Goal: Transaction & Acquisition: Purchase product/service

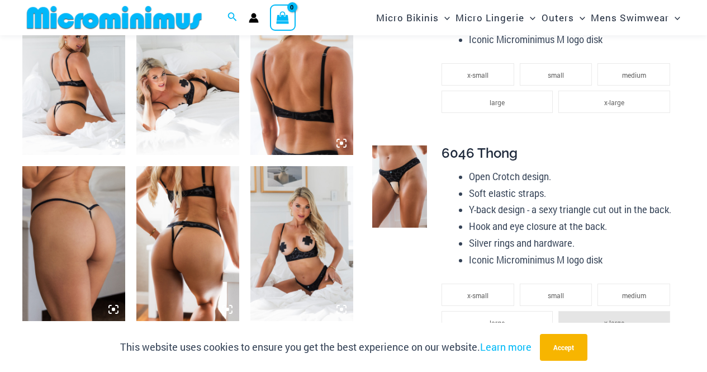
scroll to position [615, 0]
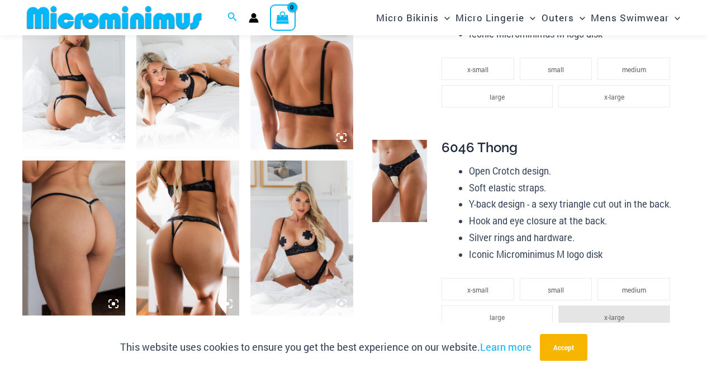
click at [404, 192] on img at bounding box center [399, 181] width 55 height 82
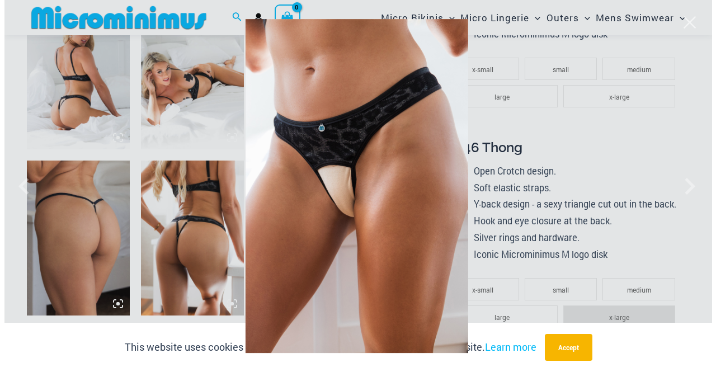
scroll to position [621, 0]
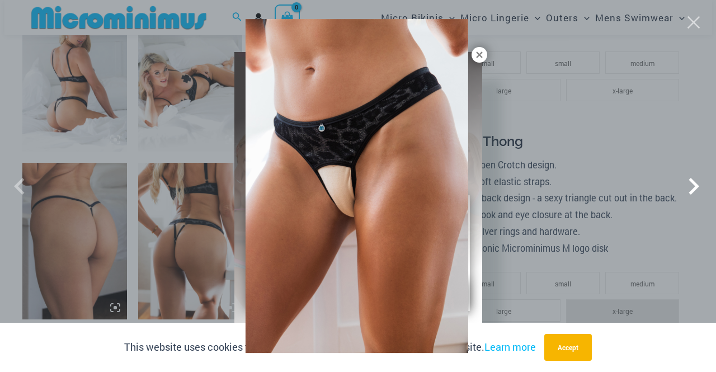
click at [700, 188] on span at bounding box center [694, 186] width 34 height 34
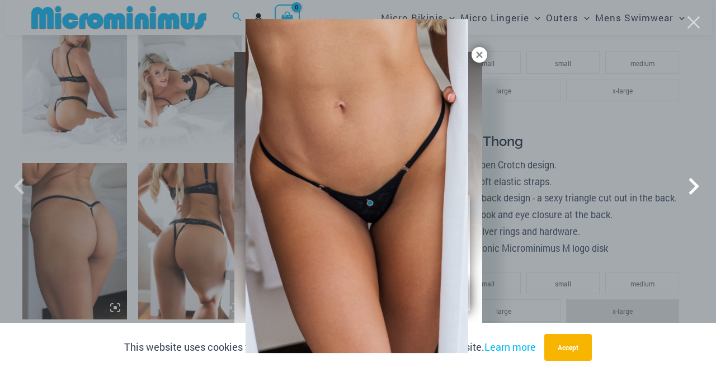
click at [700, 188] on span at bounding box center [694, 186] width 34 height 34
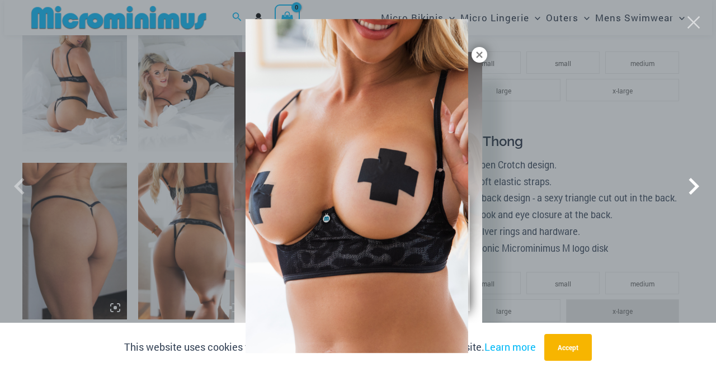
click at [700, 188] on span at bounding box center [694, 186] width 34 height 34
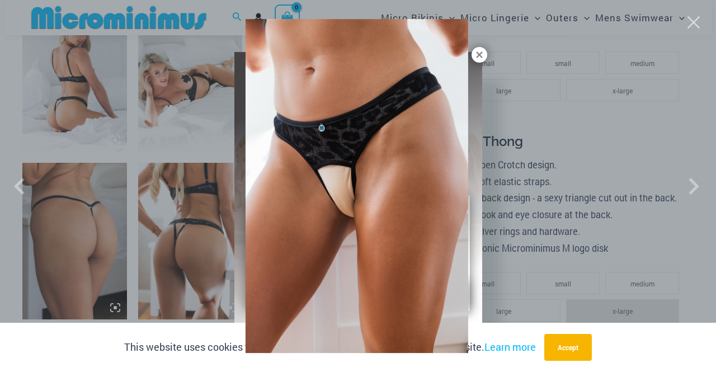
click at [85, 216] on div at bounding box center [358, 186] width 716 height 372
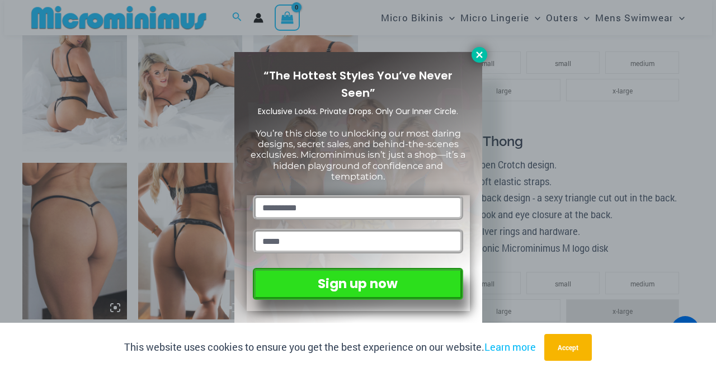
click at [475, 51] on icon at bounding box center [479, 55] width 10 height 10
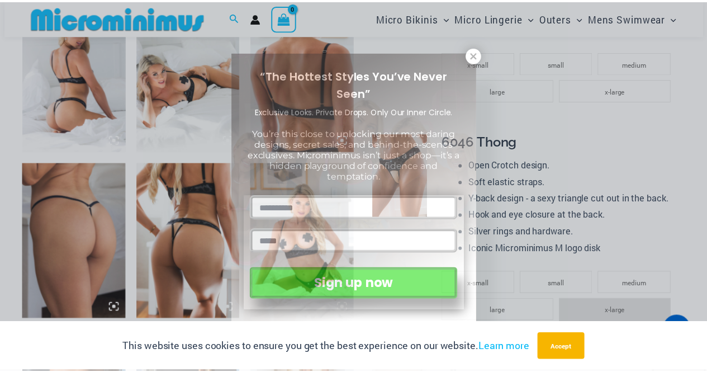
scroll to position [615, 0]
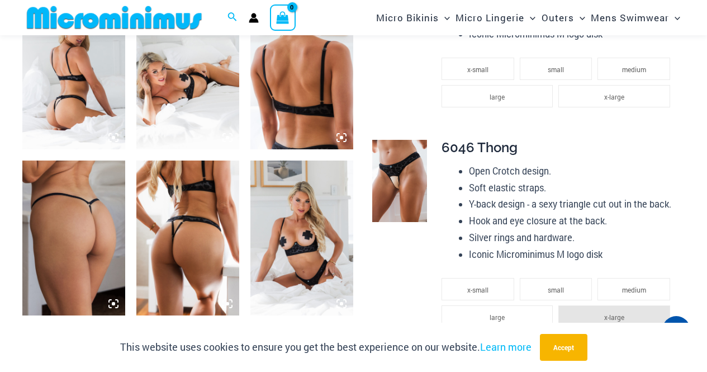
click at [115, 14] on img at bounding box center [114, 17] width 184 height 25
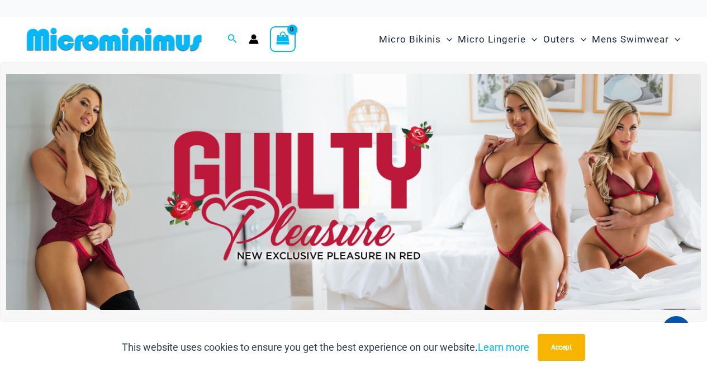
click at [129, 31] on img at bounding box center [114, 39] width 184 height 25
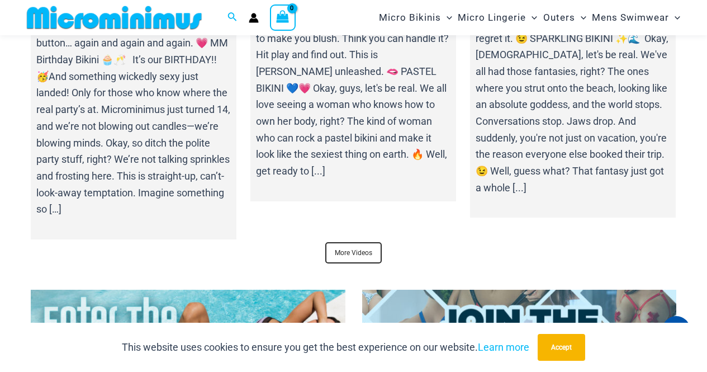
scroll to position [4184, 0]
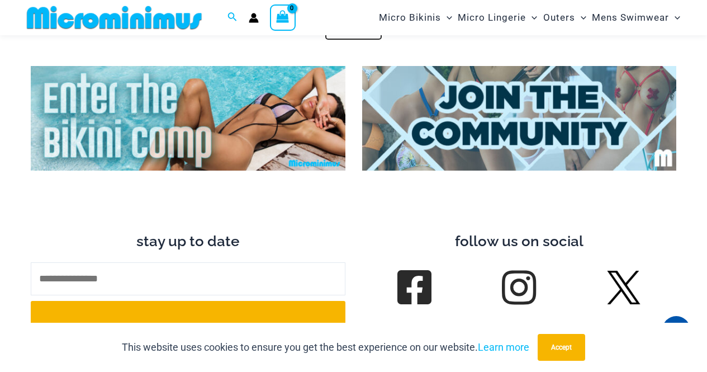
click at [203, 115] on img at bounding box center [188, 118] width 315 height 105
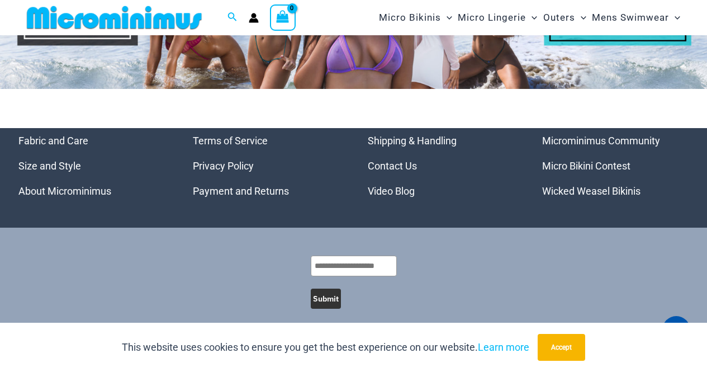
scroll to position [5093, 0]
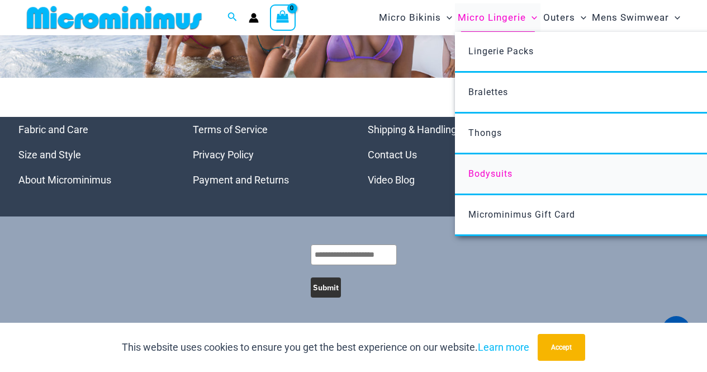
click at [491, 173] on span "Bodysuits" at bounding box center [491, 173] width 44 height 11
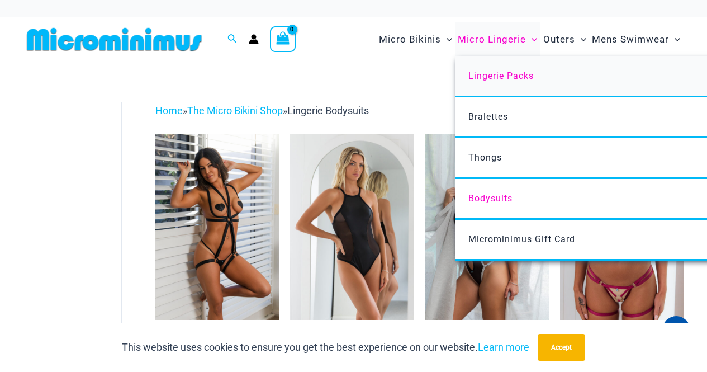
click at [496, 82] on link "Lingerie Packs" at bounding box center [621, 76] width 333 height 41
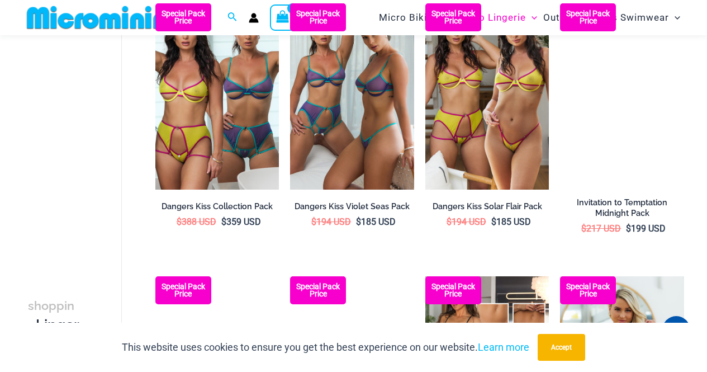
scroll to position [547, 0]
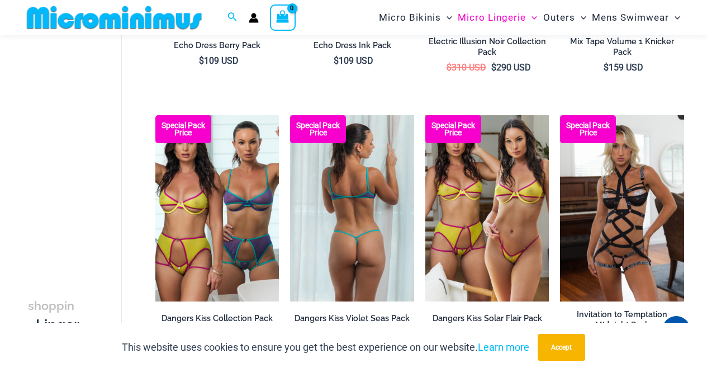
click at [338, 192] on img at bounding box center [352, 208] width 124 height 186
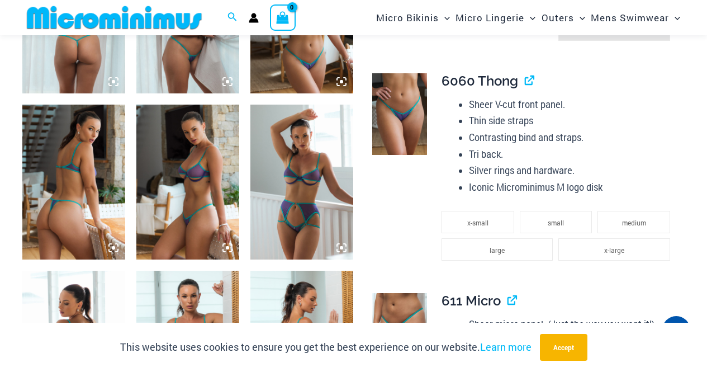
scroll to position [783, 0]
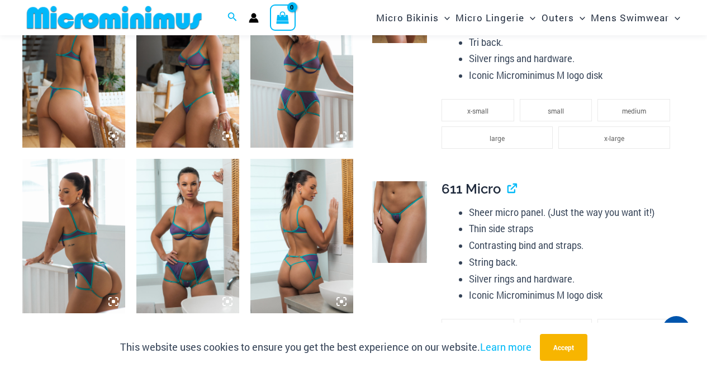
click at [159, 223] on img at bounding box center [187, 236] width 103 height 154
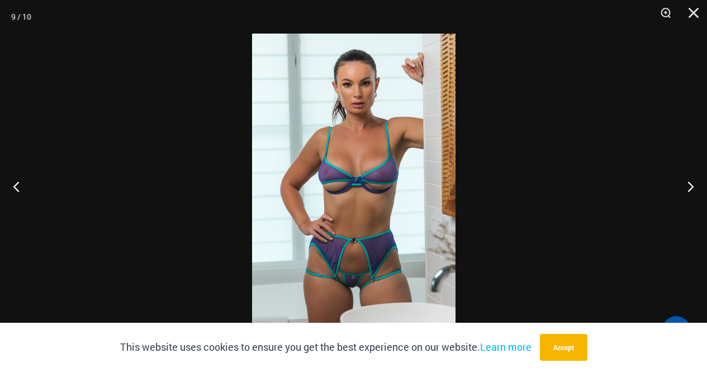
click at [391, 177] on img at bounding box center [354, 186] width 204 height 305
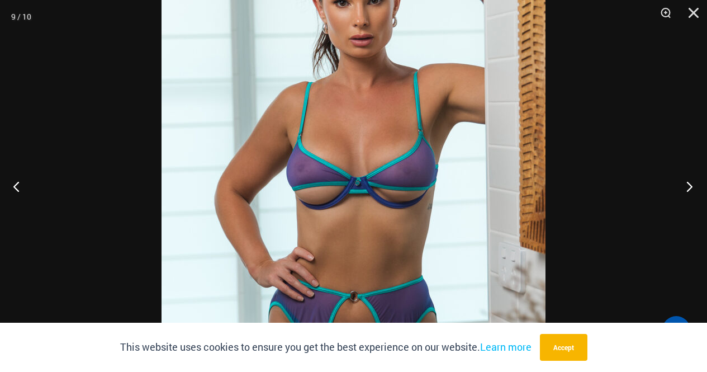
click at [687, 185] on button "Next" at bounding box center [686, 186] width 42 height 56
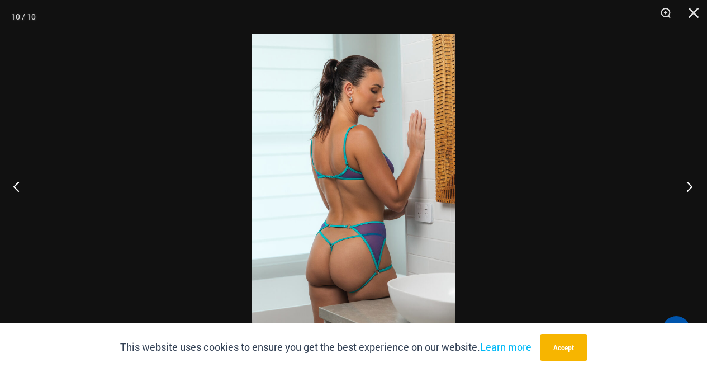
click at [687, 185] on button "Next" at bounding box center [686, 186] width 42 height 56
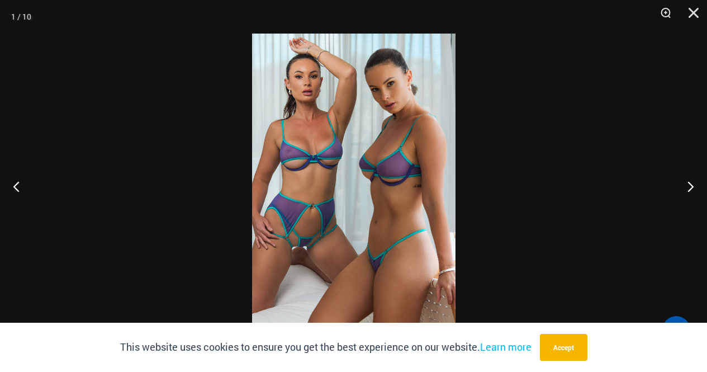
click at [338, 145] on img at bounding box center [354, 186] width 204 height 305
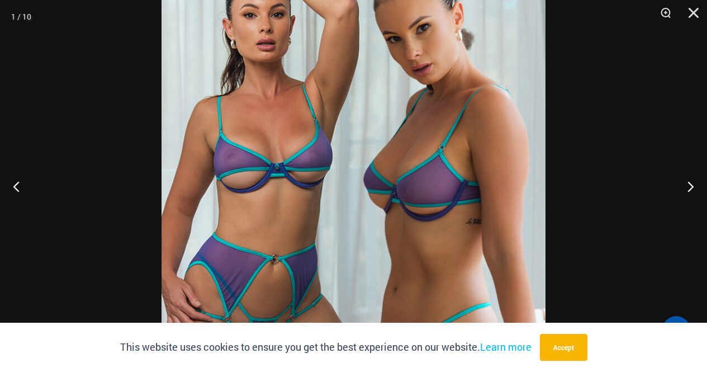
click at [633, 147] on div at bounding box center [353, 186] width 707 height 372
